Goal: Task Accomplishment & Management: Use online tool/utility

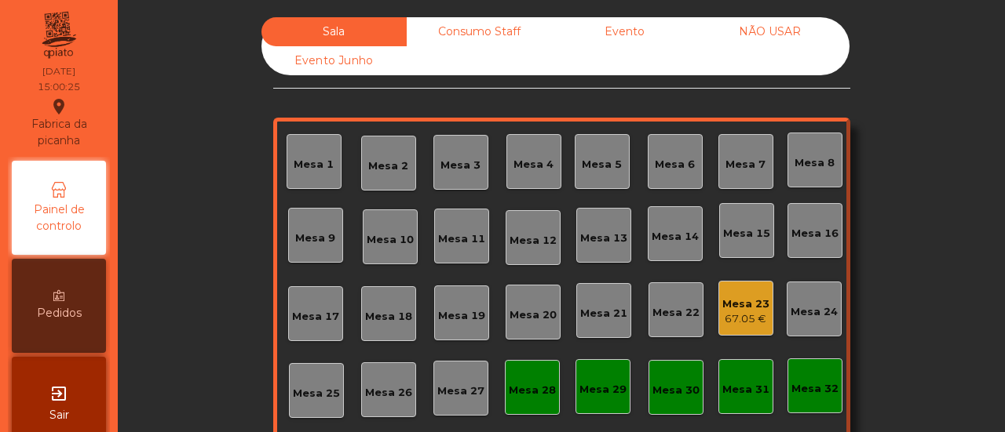
click at [757, 312] on div "67.05 €" at bounding box center [745, 320] width 47 height 16
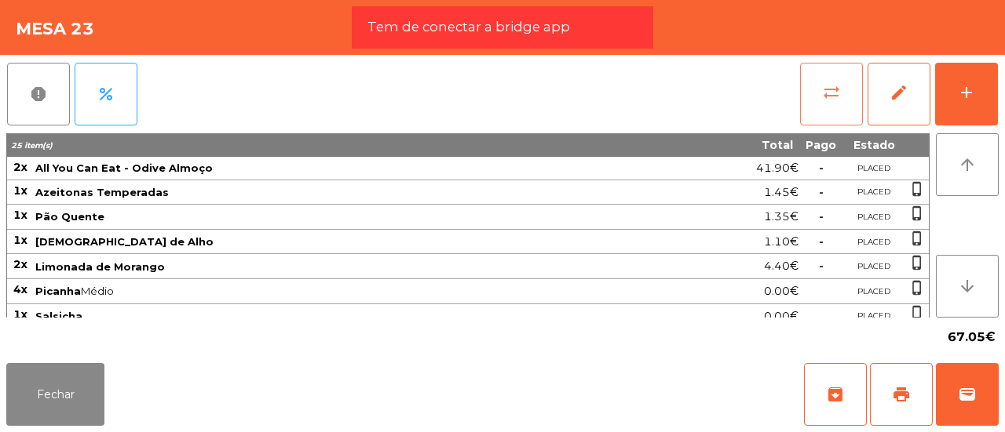
click at [823, 100] on span "sync_alt" at bounding box center [831, 92] width 19 height 19
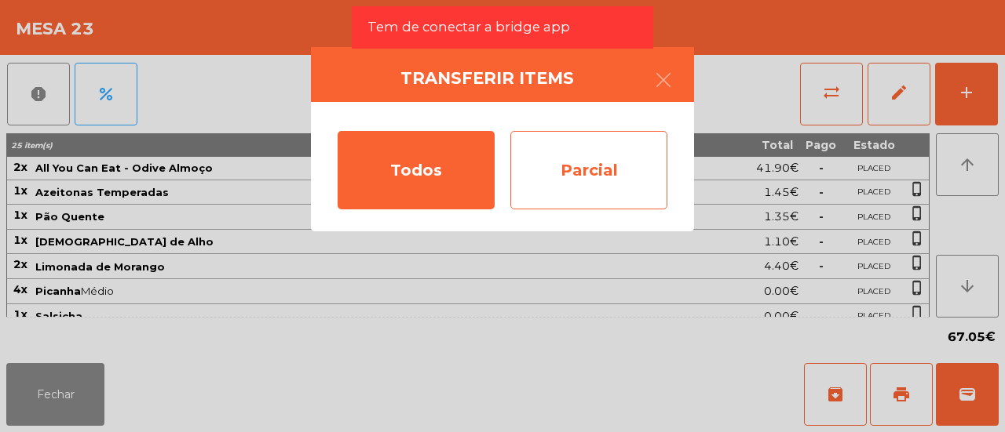
click at [619, 172] on div "Parcial" at bounding box center [588, 170] width 157 height 78
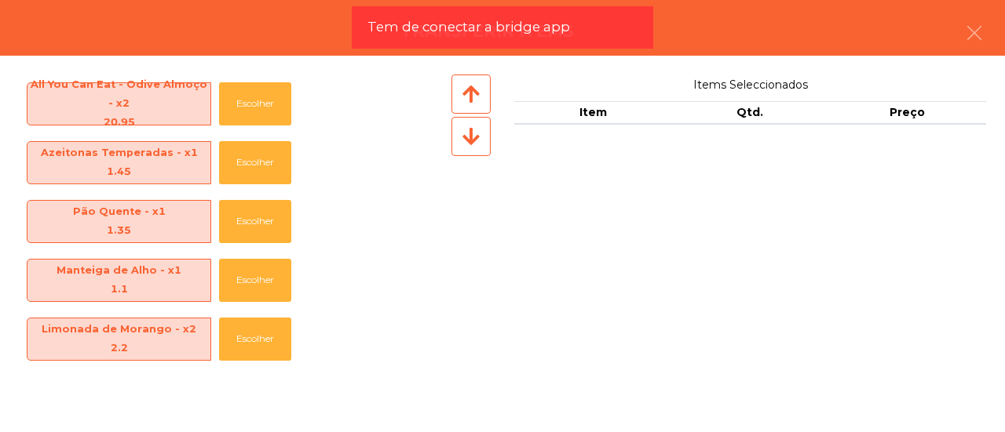
click at [477, 140] on icon at bounding box center [470, 136] width 17 height 20
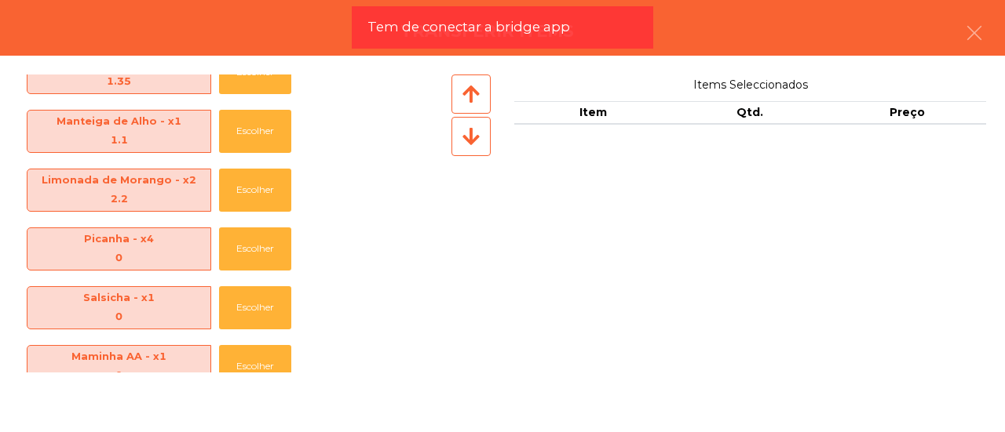
click at [477, 140] on icon at bounding box center [470, 136] width 17 height 20
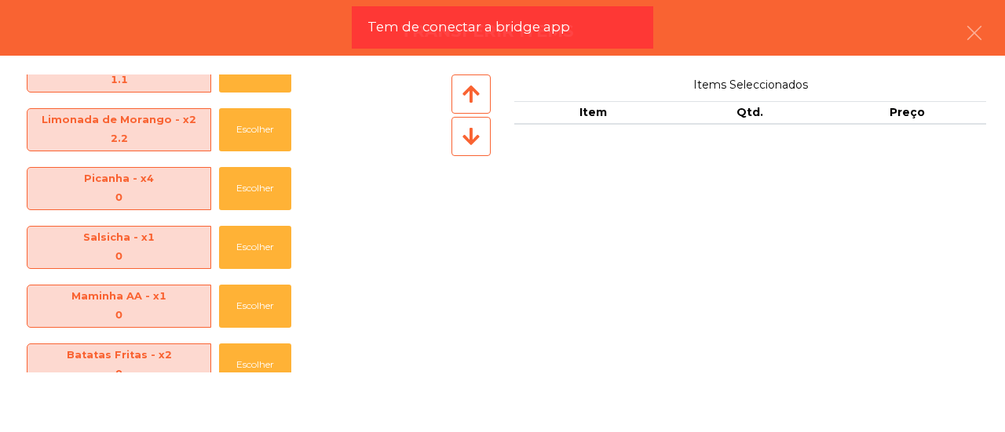
click at [477, 140] on icon at bounding box center [470, 136] width 17 height 20
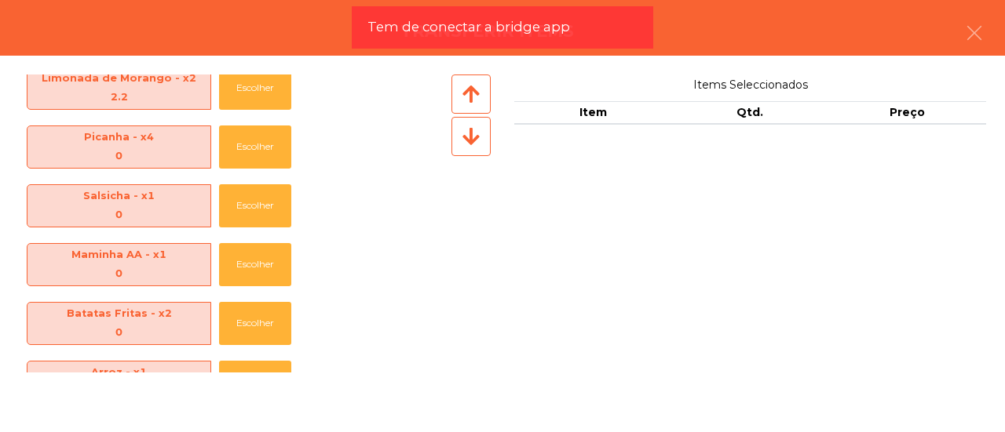
click at [477, 140] on icon at bounding box center [470, 136] width 17 height 20
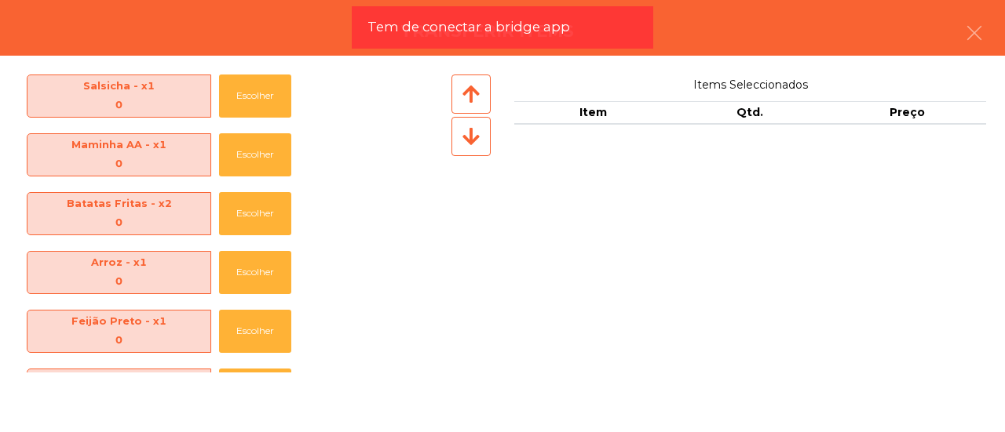
click at [477, 140] on icon at bounding box center [470, 136] width 17 height 20
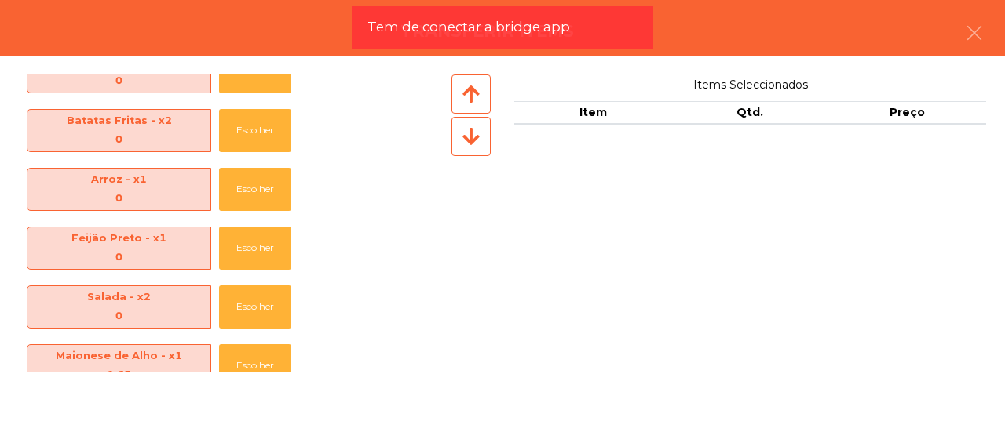
click at [477, 140] on icon at bounding box center [470, 136] width 17 height 20
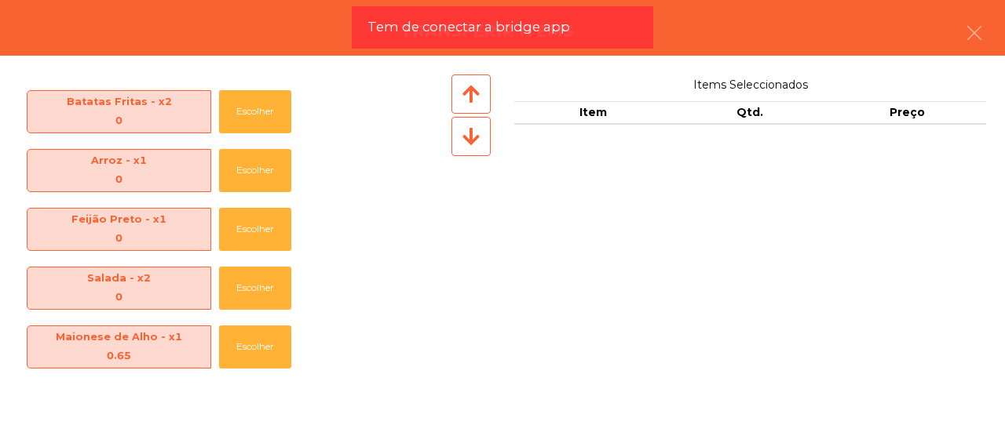
click at [477, 140] on icon at bounding box center [470, 136] width 17 height 20
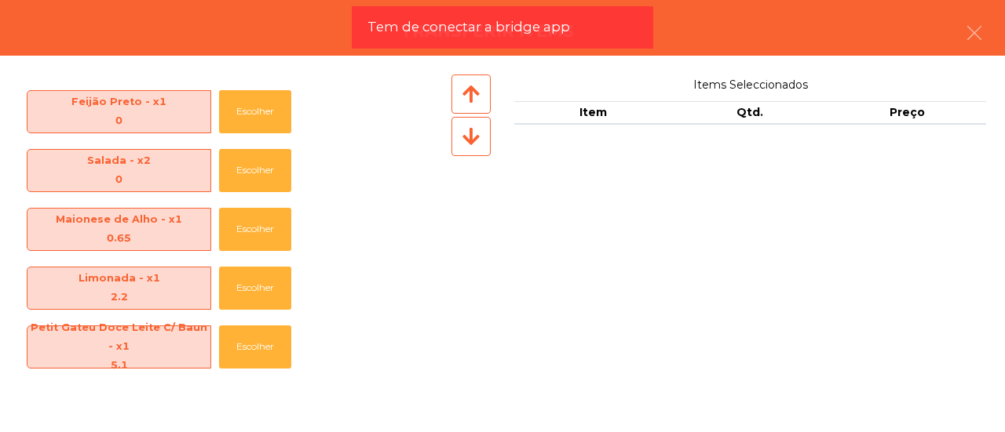
click at [477, 140] on icon at bounding box center [470, 136] width 17 height 20
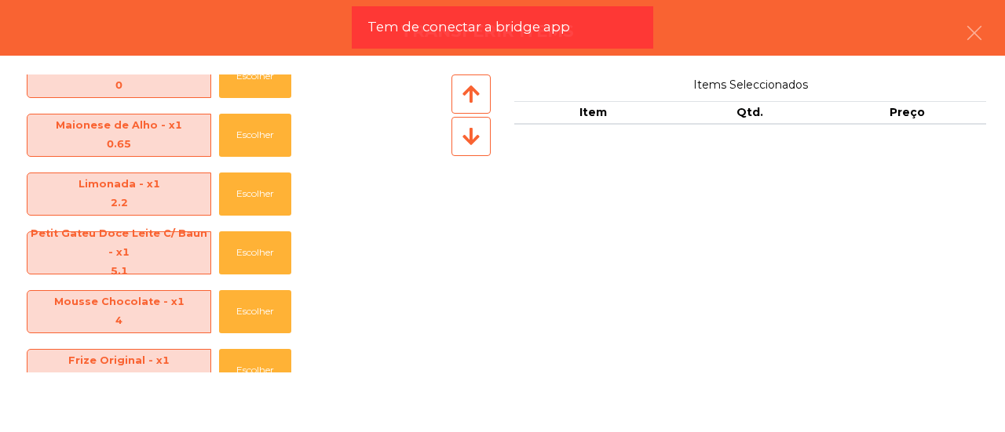
click at [477, 140] on icon at bounding box center [470, 136] width 17 height 20
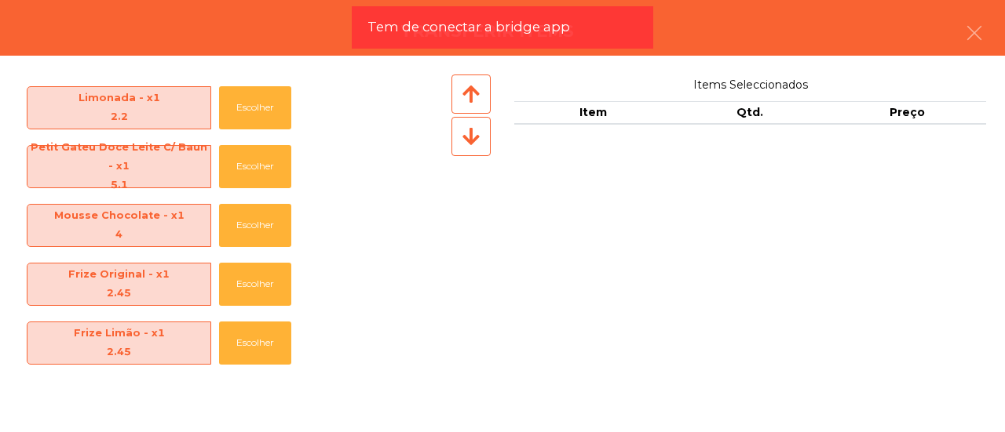
click at [477, 140] on icon at bounding box center [470, 136] width 17 height 20
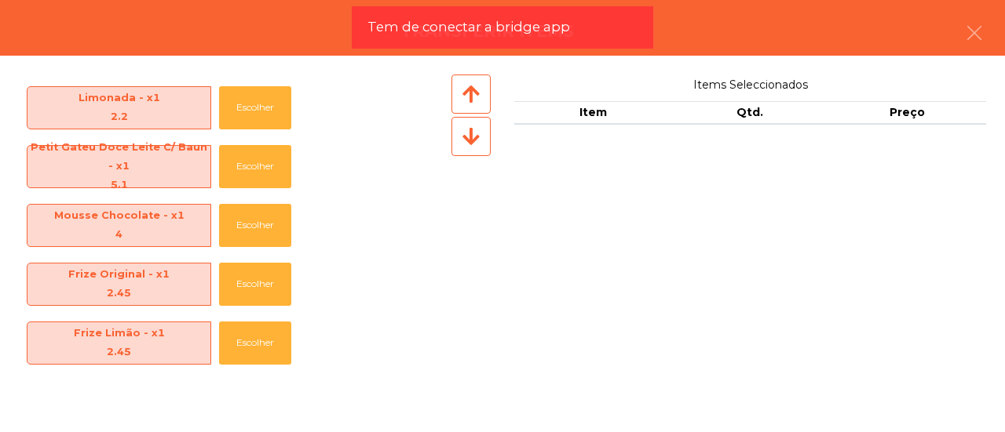
click at [477, 140] on icon at bounding box center [470, 136] width 17 height 20
click at [261, 288] on button "Escolher" at bounding box center [255, 284] width 72 height 43
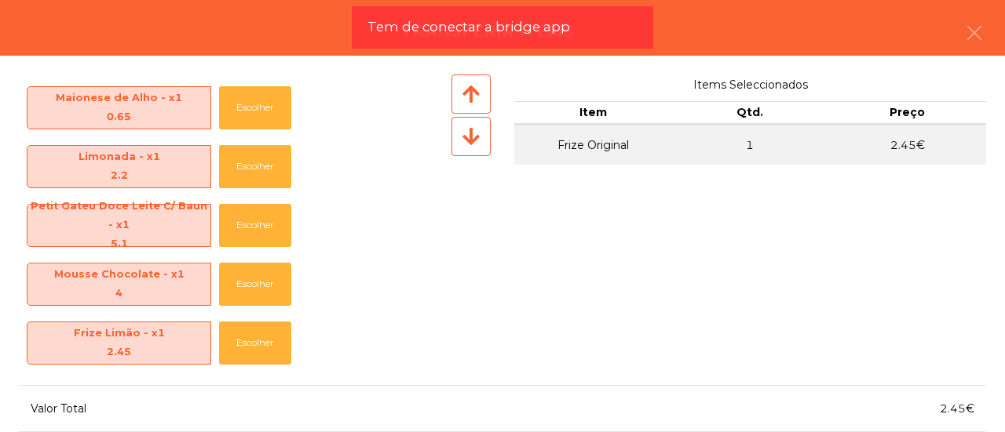
scroll to position [106, 0]
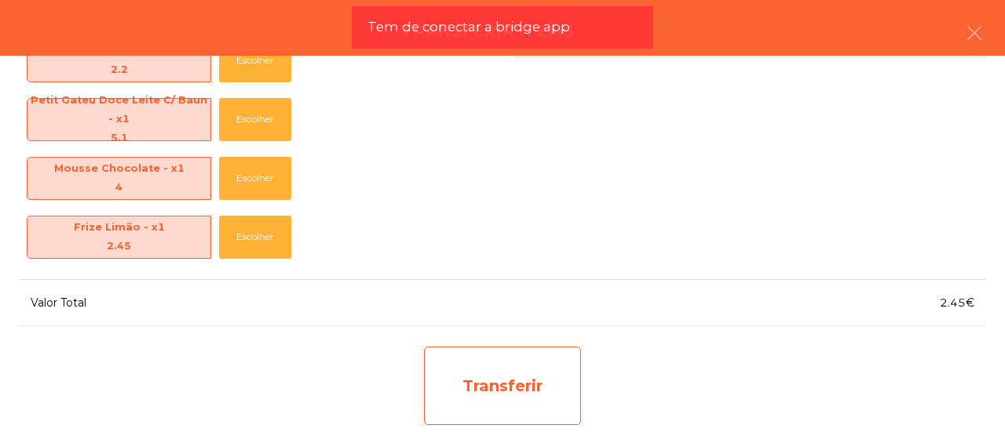
click at [524, 389] on div "Transferir" at bounding box center [502, 386] width 157 height 78
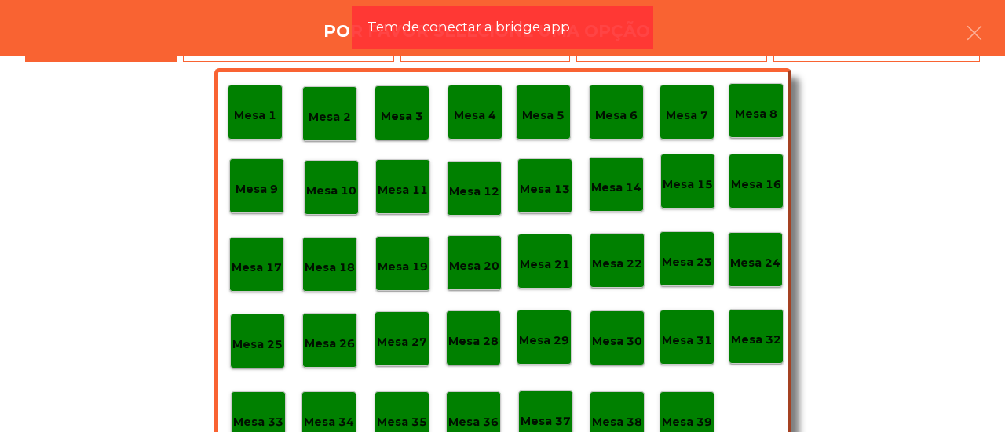
scroll to position [74, 0]
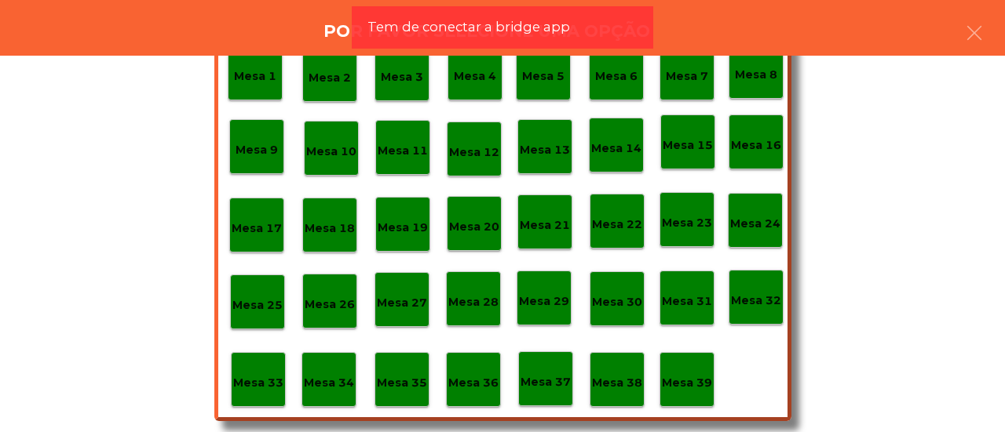
click at [550, 375] on p "Mesa 37" at bounding box center [545, 383] width 50 height 18
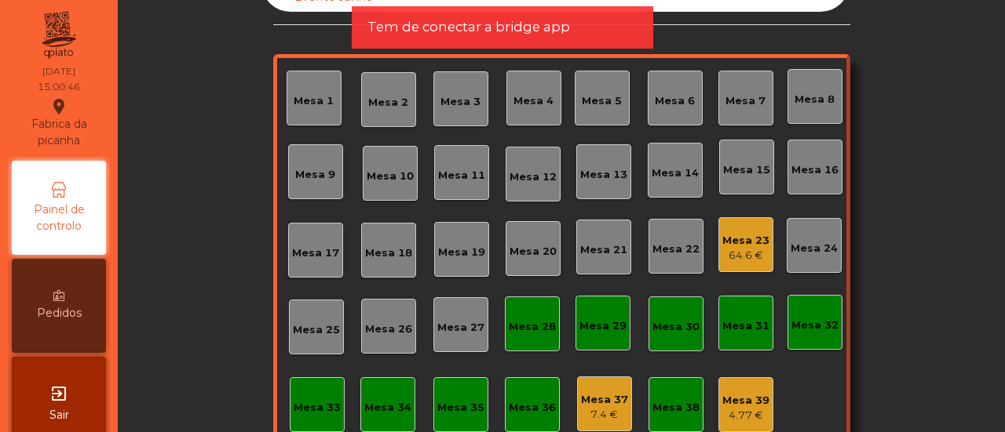
scroll to position [0, 0]
